Goal: Task Accomplishment & Management: Manage account settings

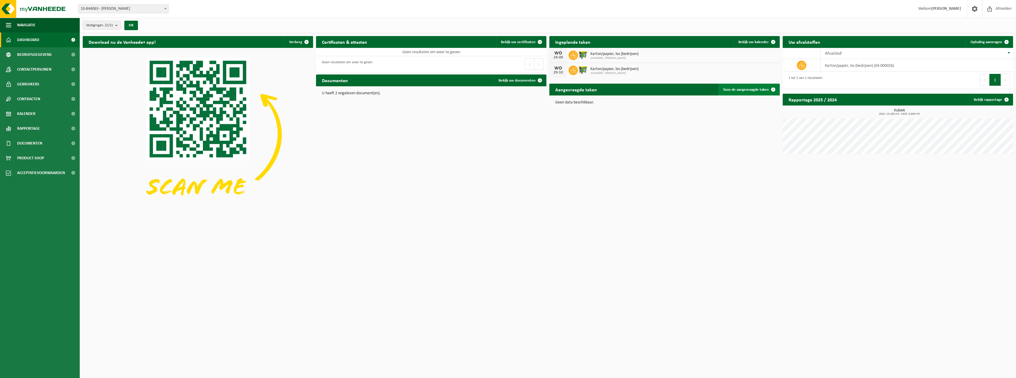
click at [745, 89] on span "Toon de aangevraagde taken" at bounding box center [746, 90] width 46 height 4
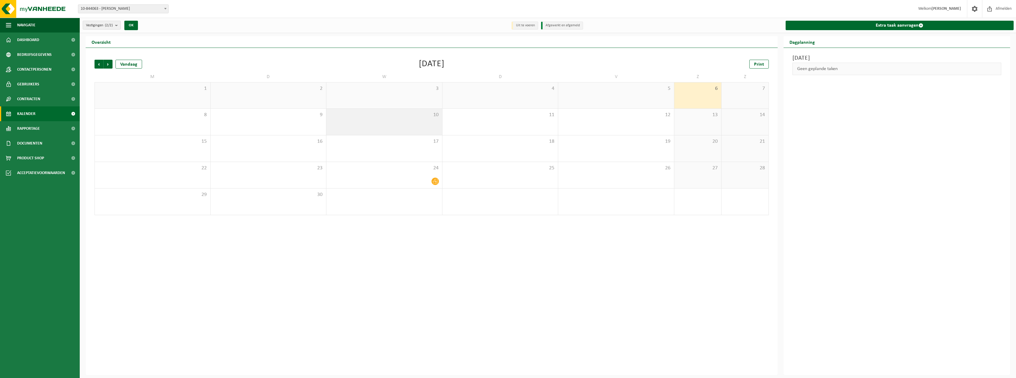
click at [413, 119] on div "10" at bounding box center [384, 122] width 116 height 26
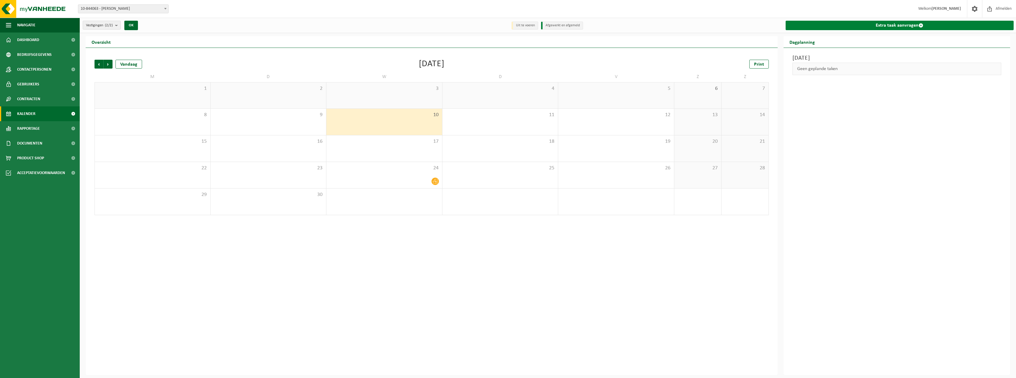
click at [919, 24] on span at bounding box center [920, 25] width 5 height 5
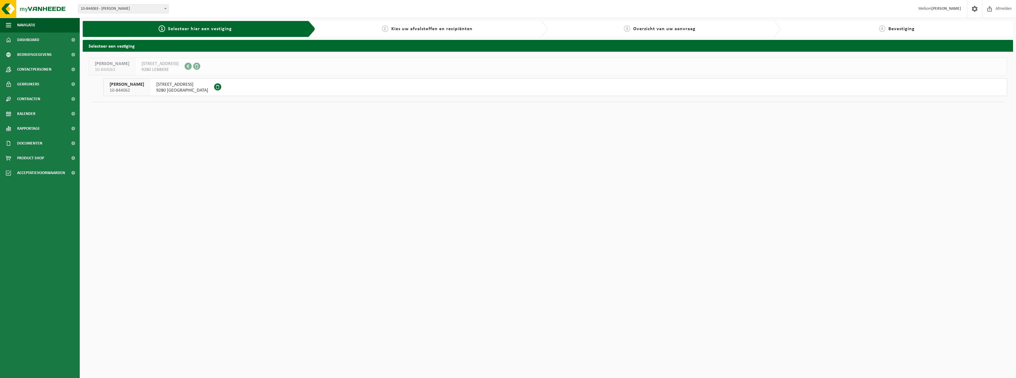
click at [172, 86] on span "KAPELLENSTRAAT 22" at bounding box center [182, 84] width 52 height 6
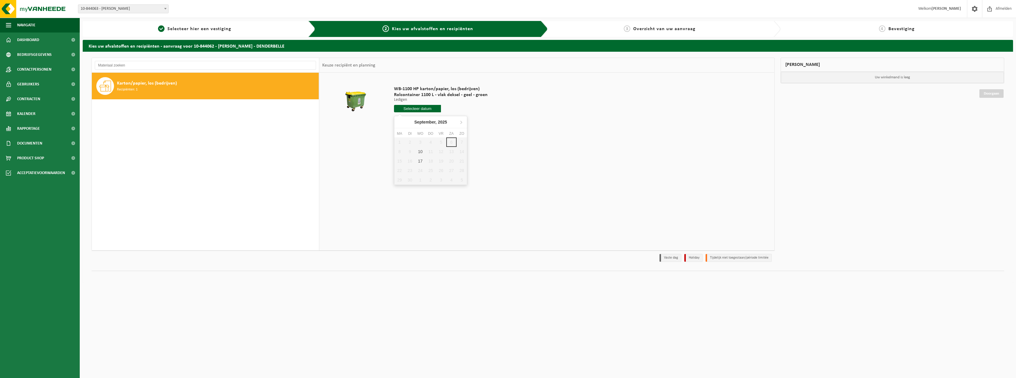
click at [414, 108] on input "text" at bounding box center [417, 108] width 47 height 7
click at [420, 151] on div "10" at bounding box center [420, 151] width 10 height 9
type input "Van [DATE]"
click at [405, 131] on button "In winkelmand" at bounding box center [411, 130] width 32 height 9
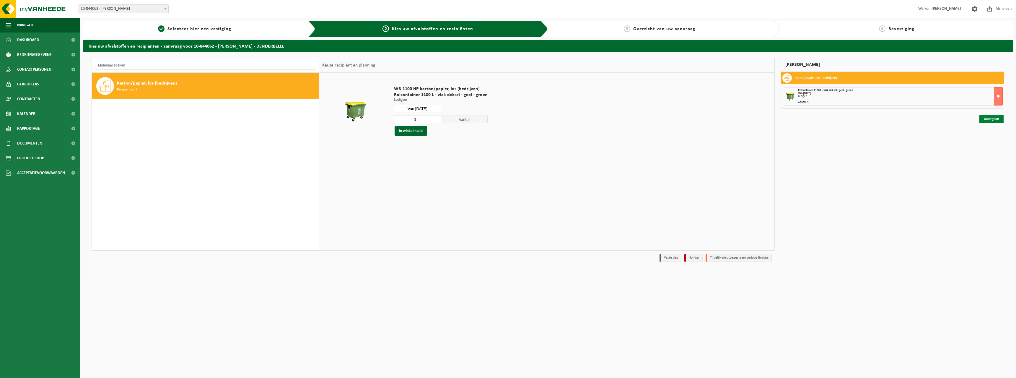
click at [996, 119] on link "Doorgaan" at bounding box center [991, 119] width 24 height 9
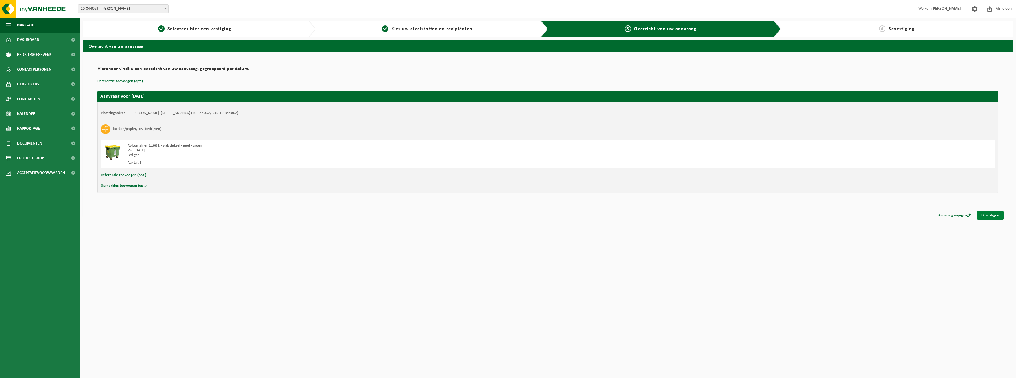
click at [990, 216] on link "Bevestigen" at bounding box center [990, 215] width 27 height 9
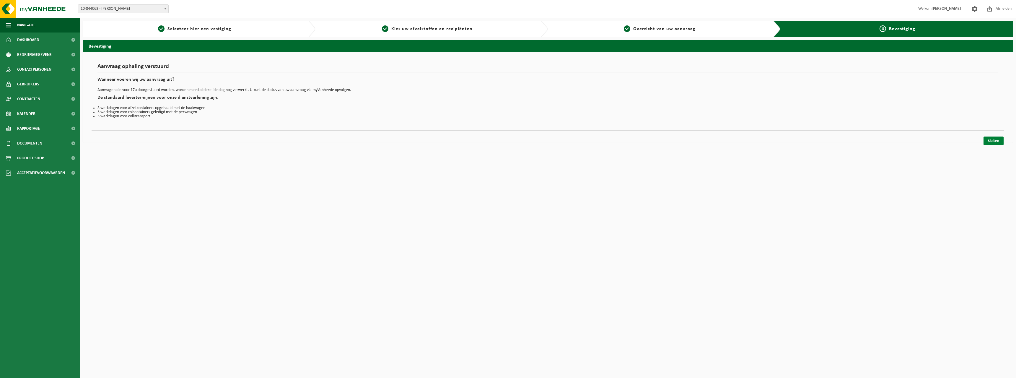
click at [994, 140] on link "Sluiten" at bounding box center [993, 140] width 20 height 9
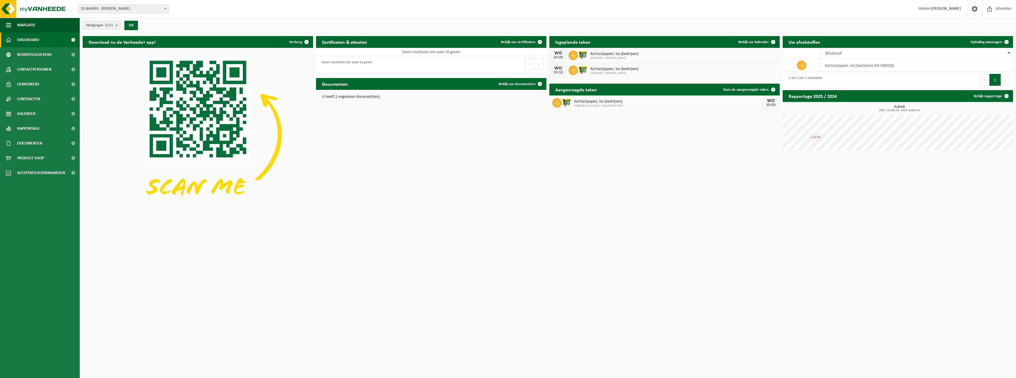
click at [571, 54] on icon at bounding box center [573, 55] width 6 height 6
click at [774, 41] on span at bounding box center [773, 42] width 12 height 12
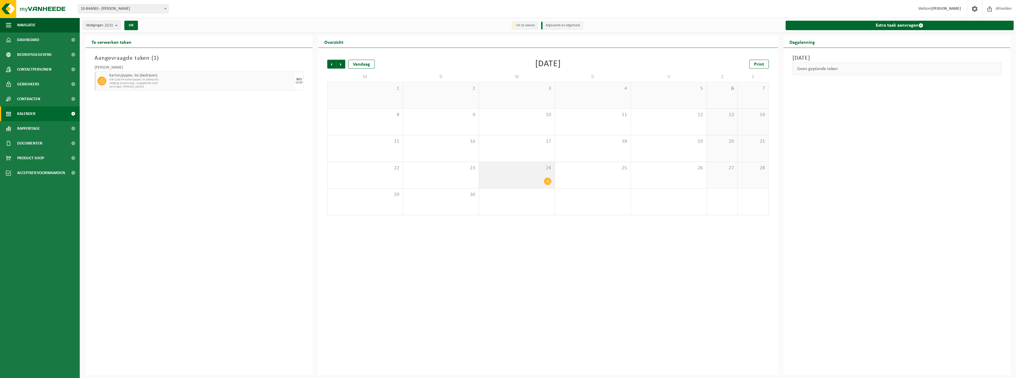
click at [547, 180] on icon at bounding box center [547, 181] width 5 height 5
click at [997, 81] on span "button" at bounding box center [996, 81] width 5 height 12
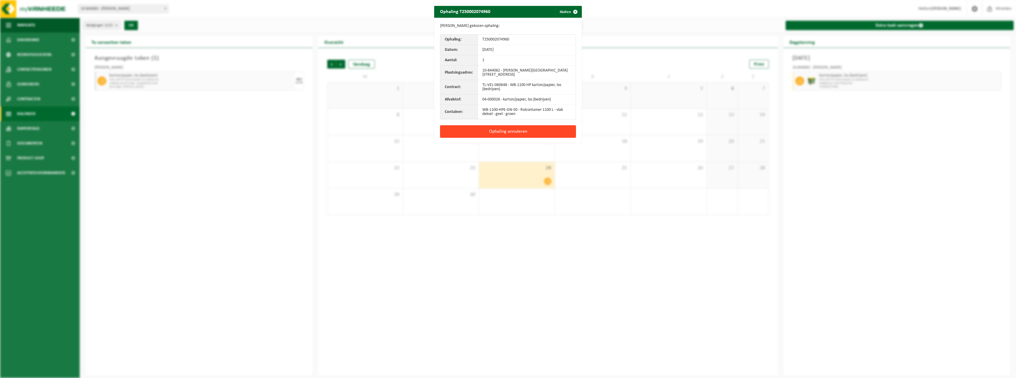
click at [503, 129] on button "Ophaling annuleren" at bounding box center [508, 131] width 136 height 12
